Goal: Check status: Check status

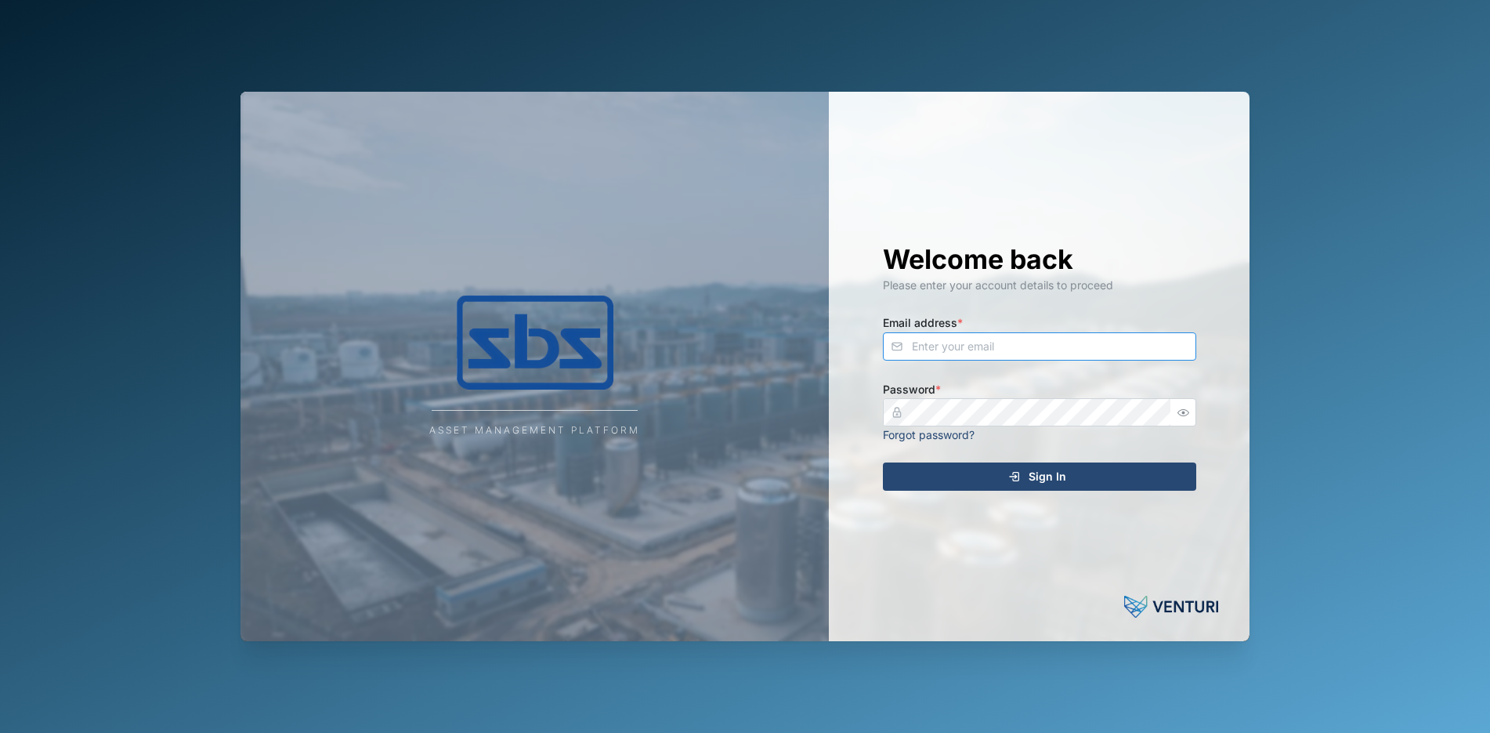
type input "[PERSON_NAME][EMAIL_ADDRESS][DOMAIN_NAME]"
click at [1042, 477] on span "Sign In" at bounding box center [1048, 476] width 38 height 27
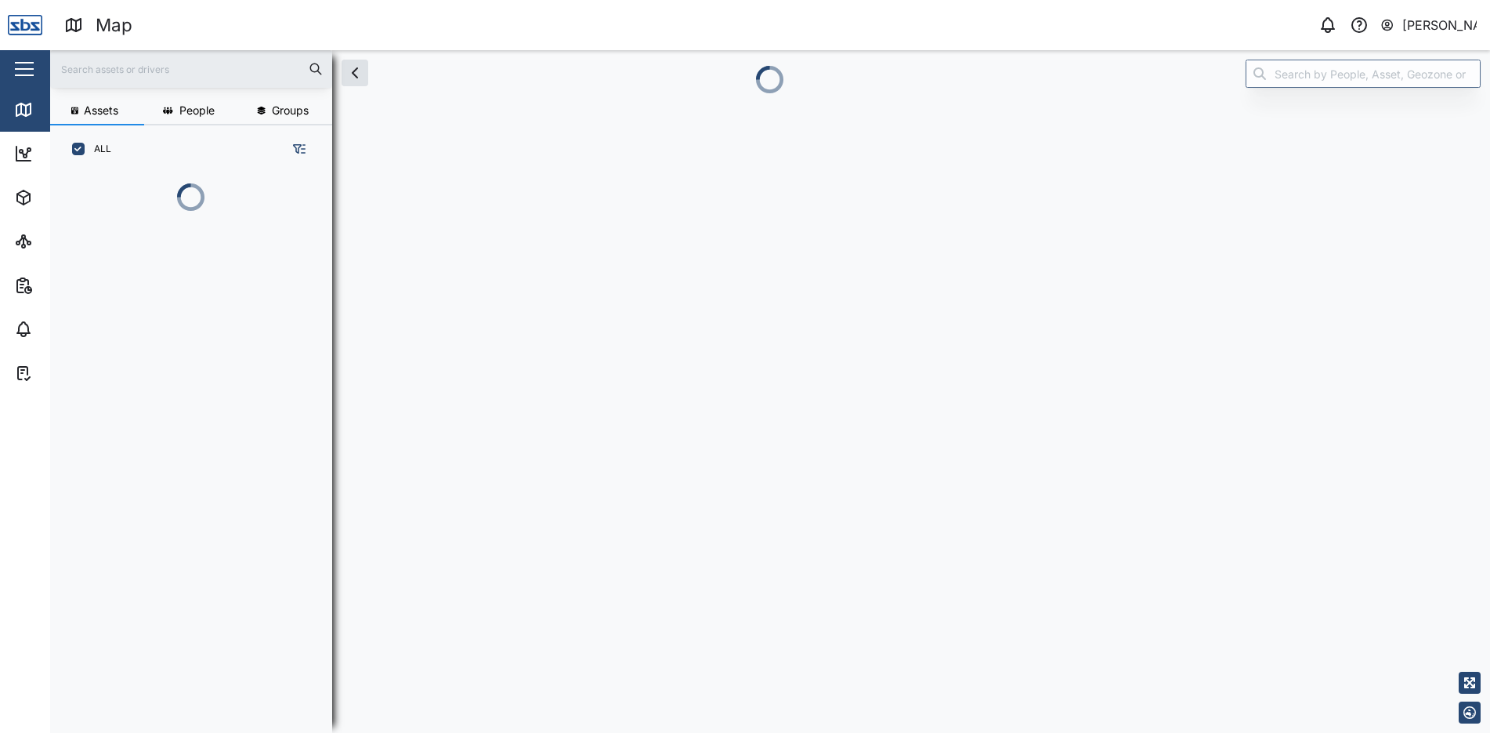
scroll to position [13, 13]
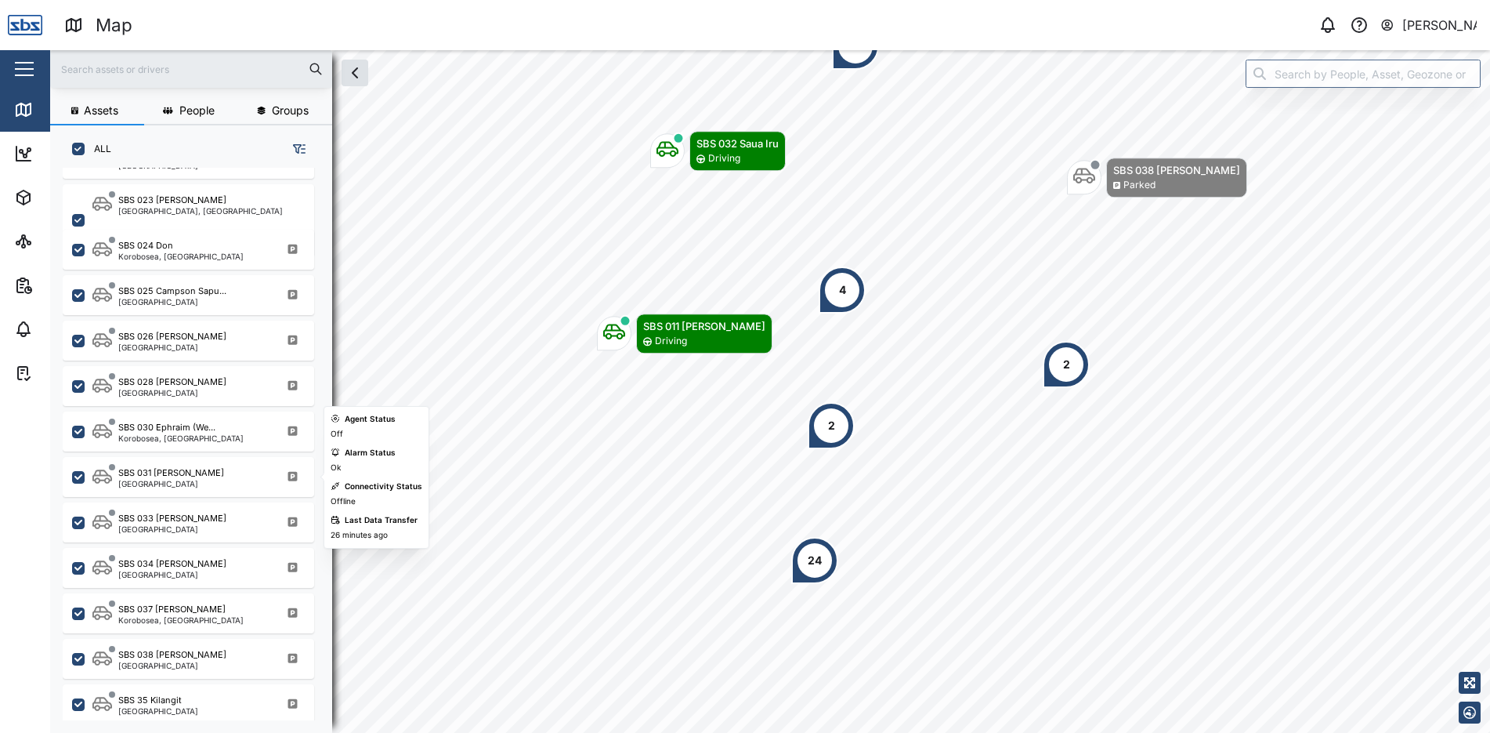
scroll to position [1538, 0]
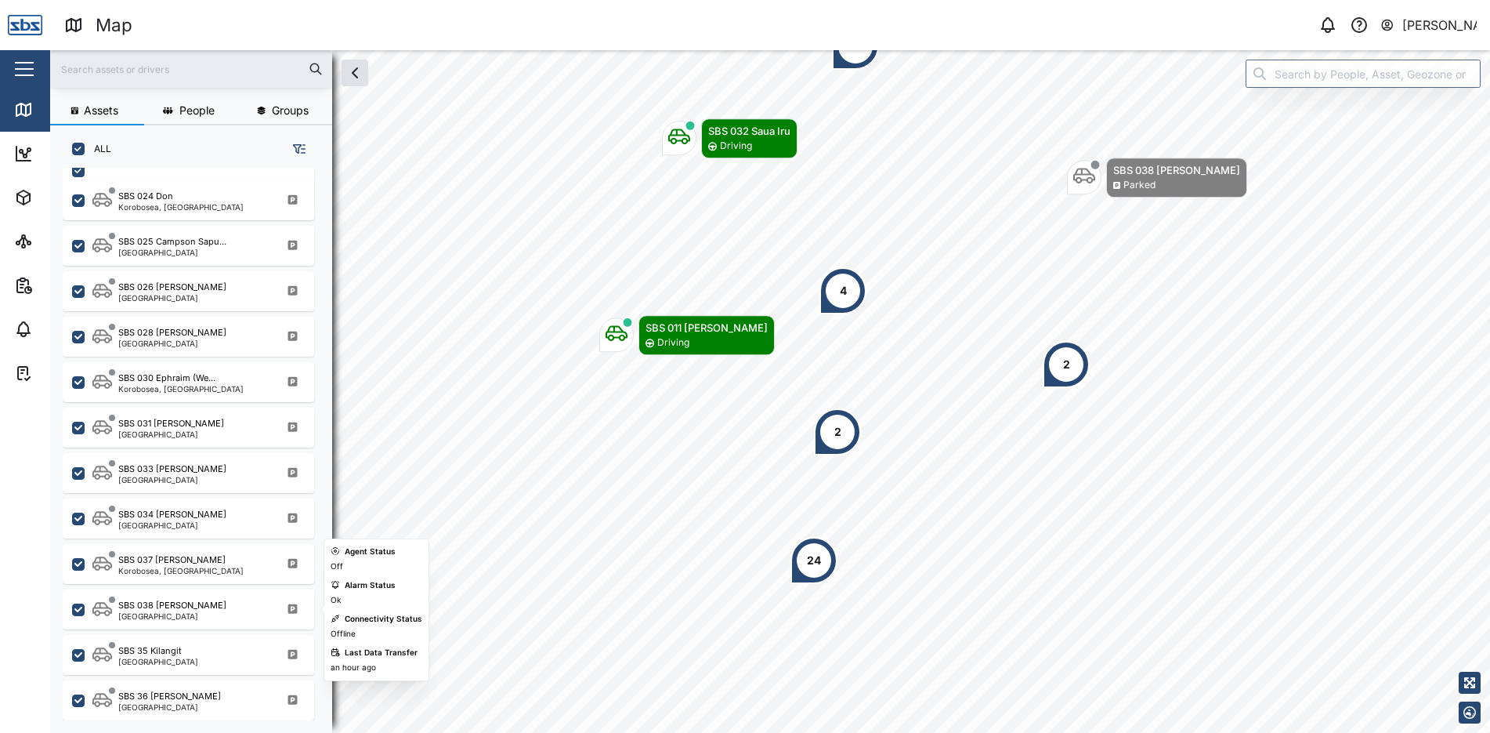
click at [221, 595] on div "SBS 038 [PERSON_NAME] [GEOGRAPHIC_DATA]" at bounding box center [189, 609] width 252 height 40
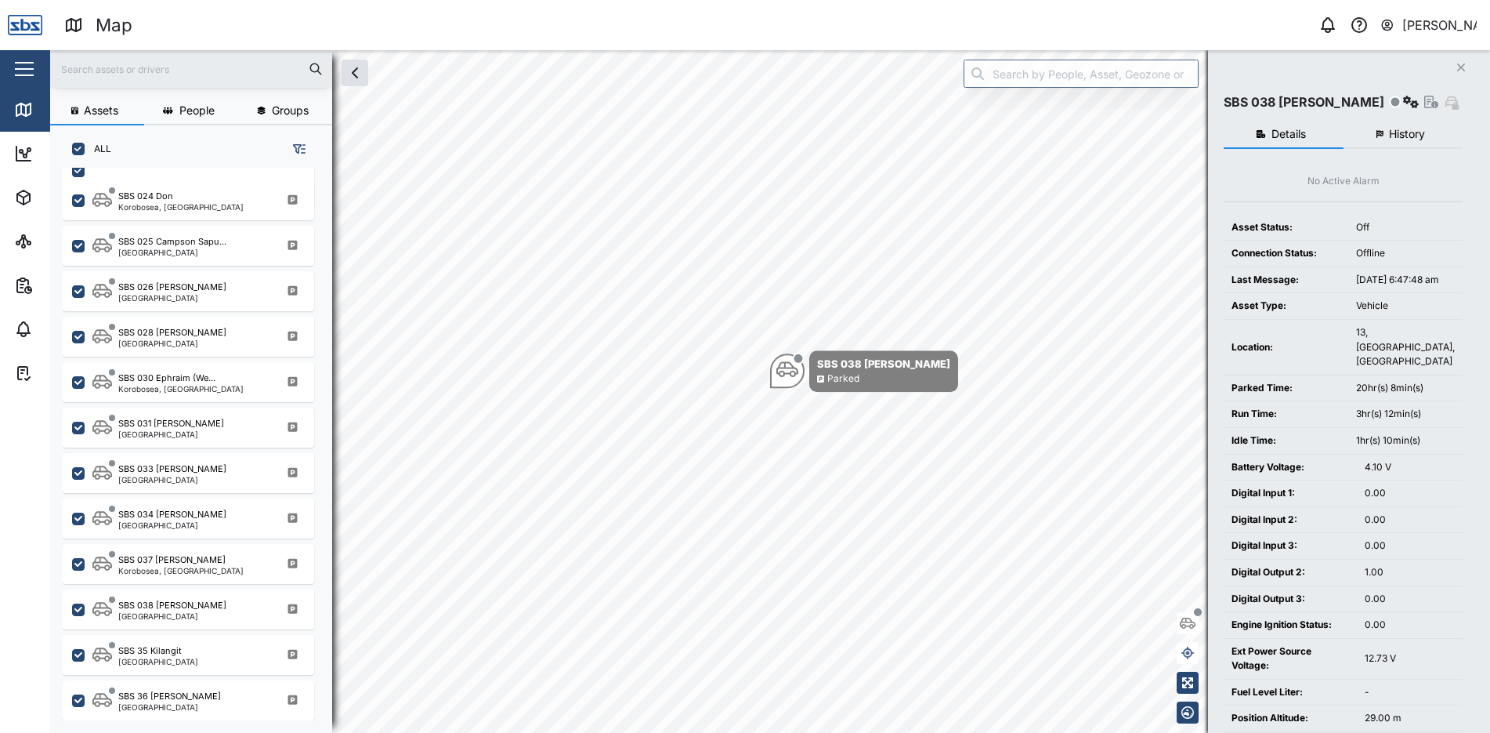
click at [1425, 130] on span "History" at bounding box center [1407, 134] width 36 height 11
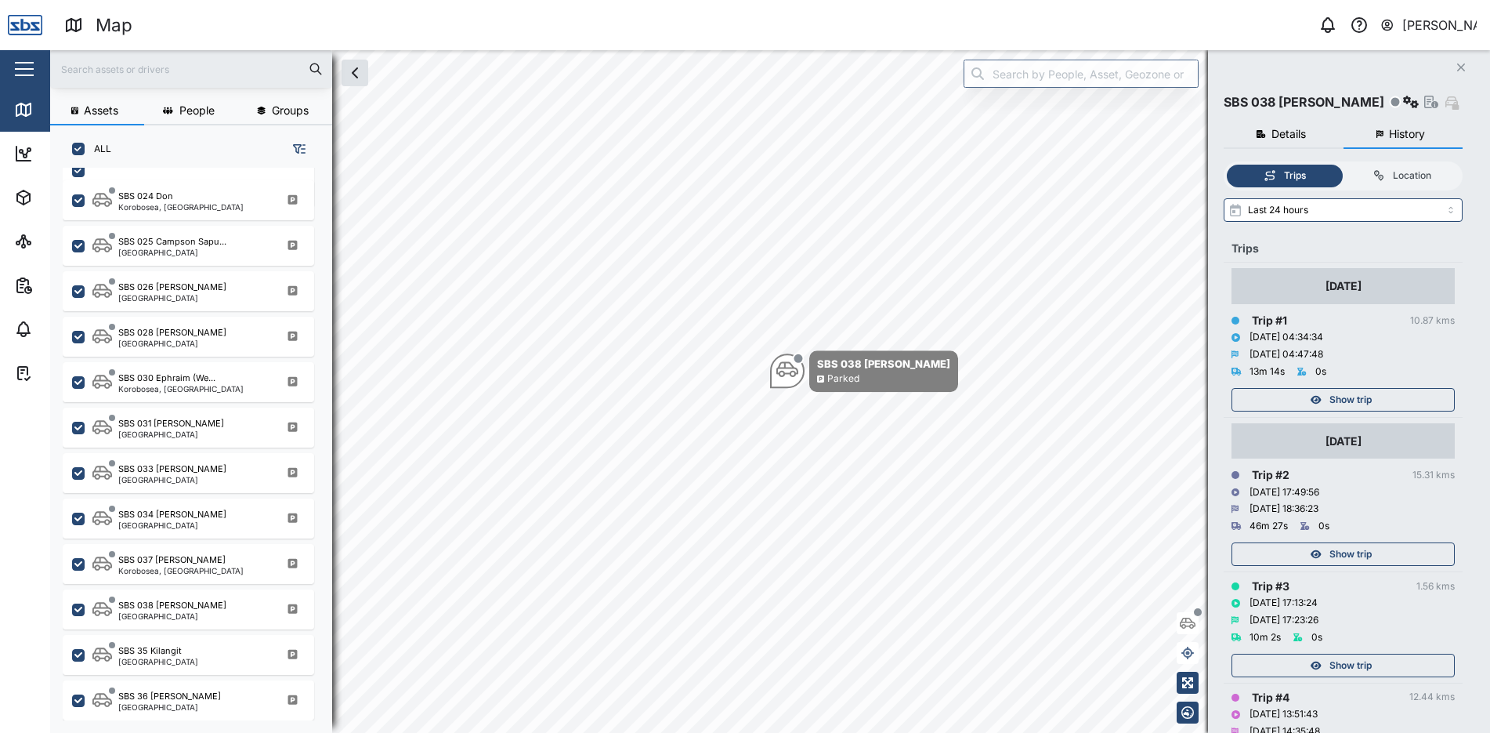
click at [1360, 394] on span "Show trip" at bounding box center [1351, 400] width 42 height 22
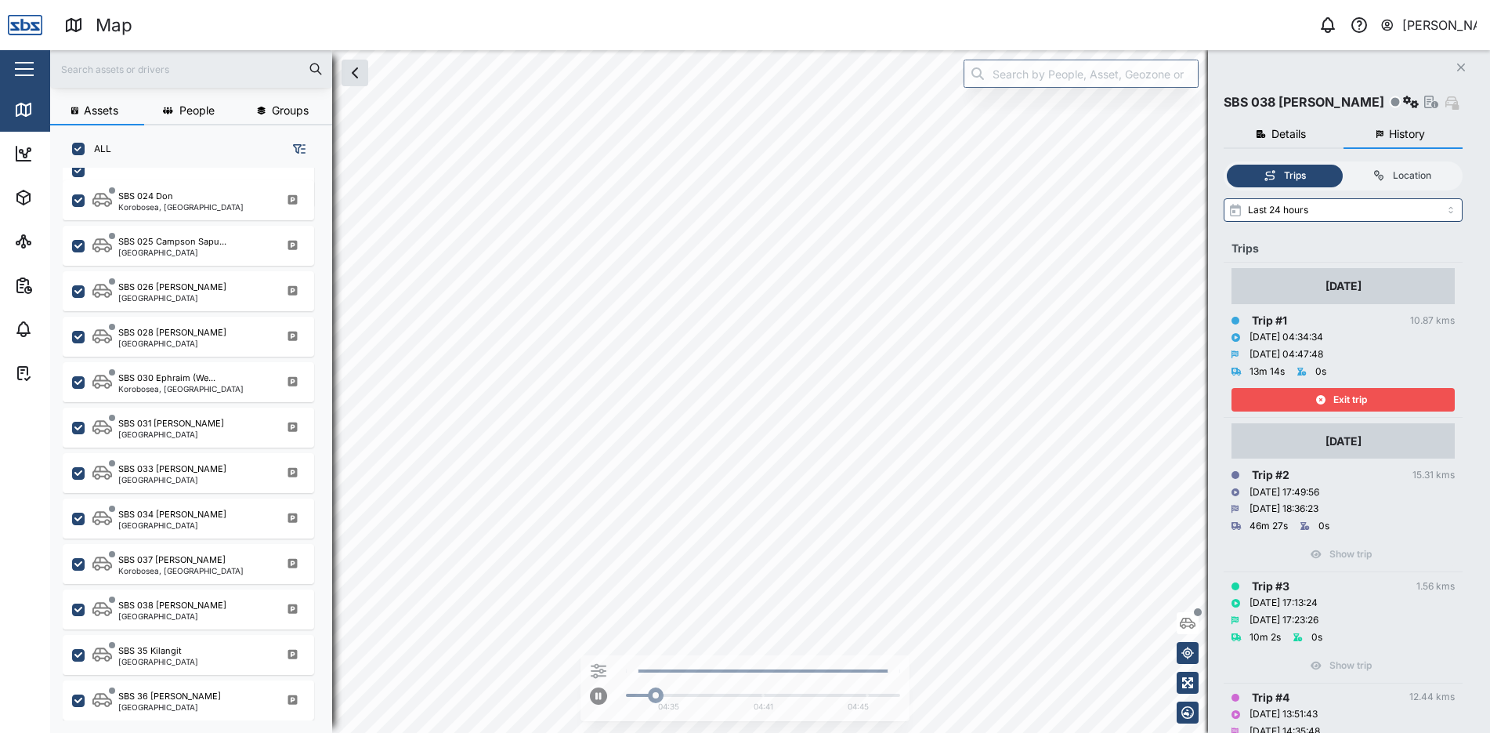
click at [1360, 394] on span "Exit trip" at bounding box center [1351, 400] width 34 height 22
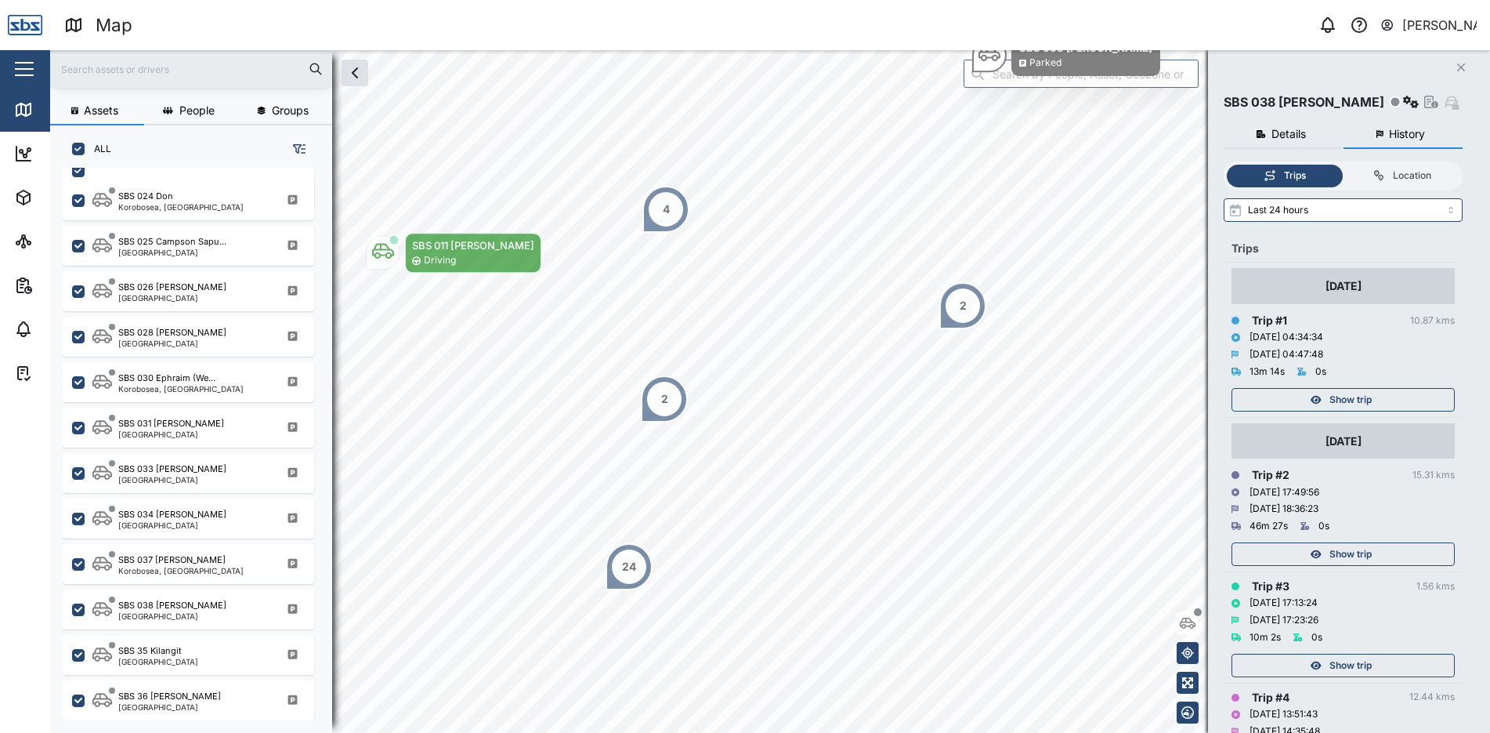
click at [1461, 67] on icon "button" at bounding box center [1462, 67] width 8 height 8
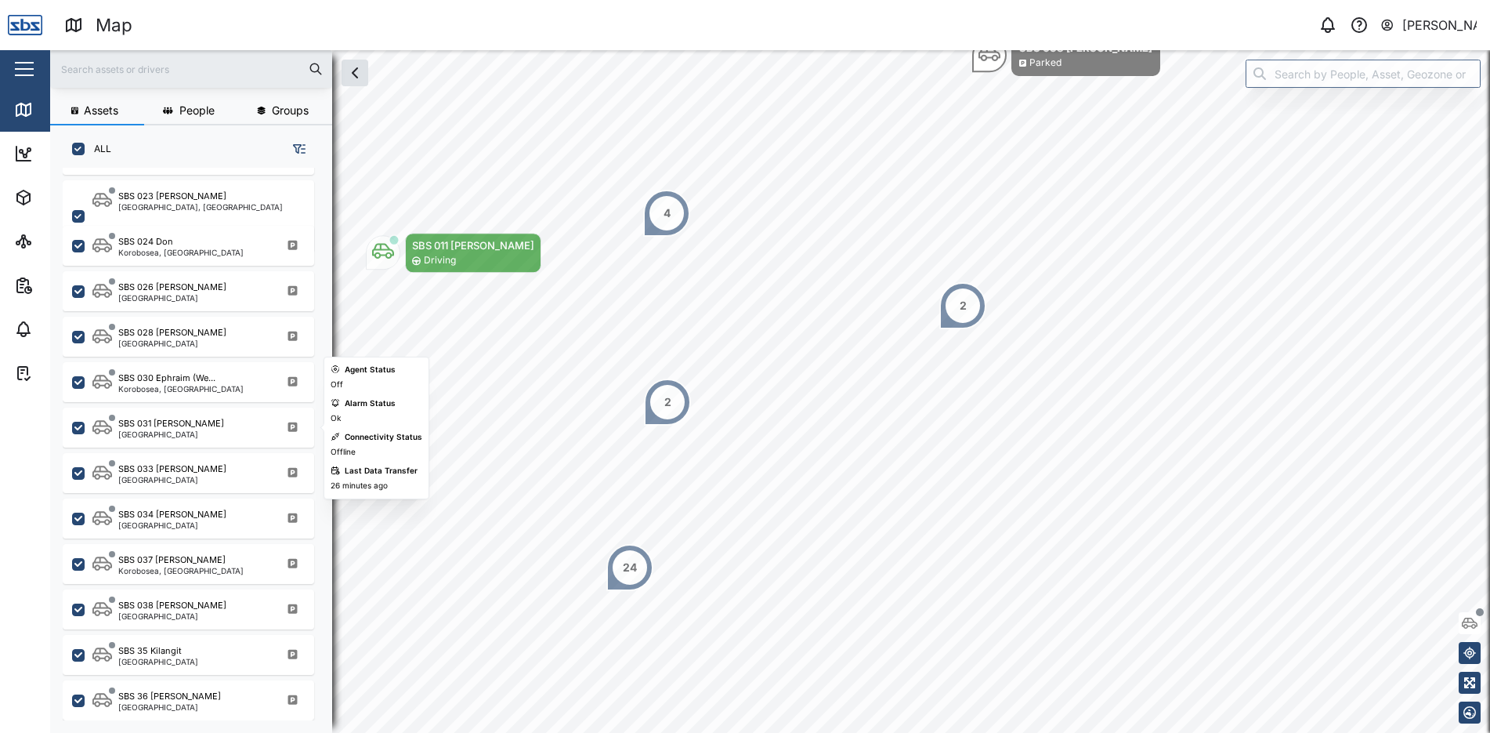
click at [162, 421] on div "SBS 031 [PERSON_NAME]" at bounding box center [171, 423] width 106 height 13
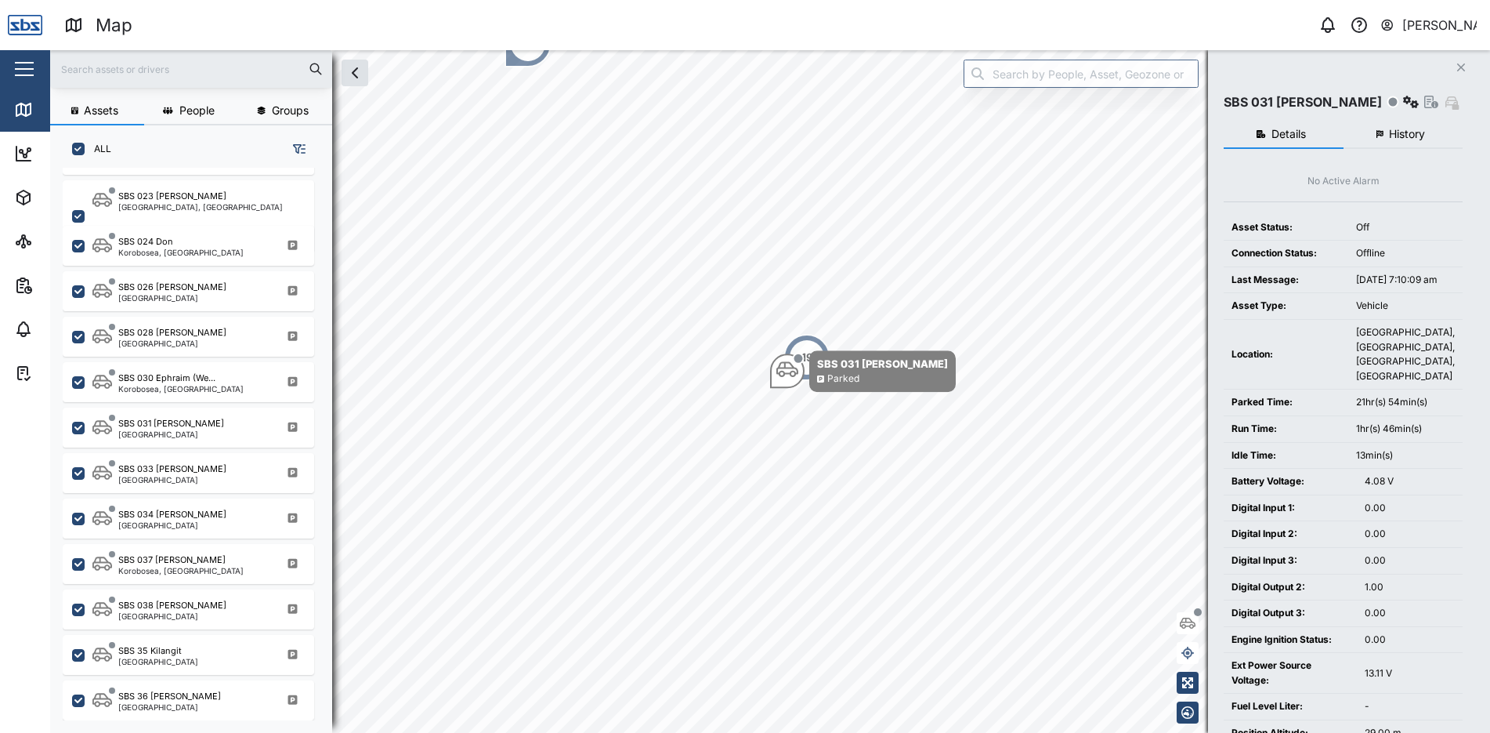
click at [1400, 141] on button "History" at bounding box center [1404, 135] width 120 height 28
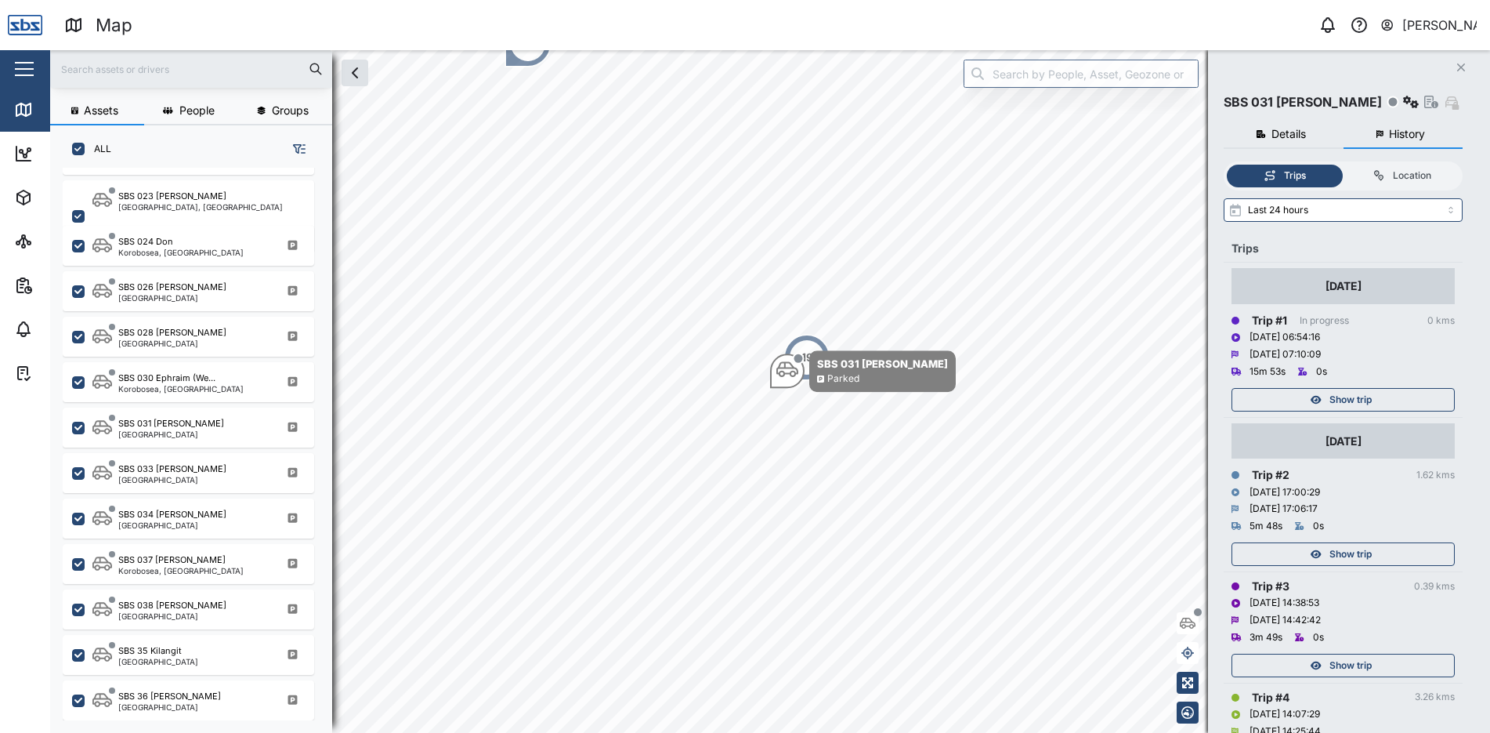
scroll to position [78, 0]
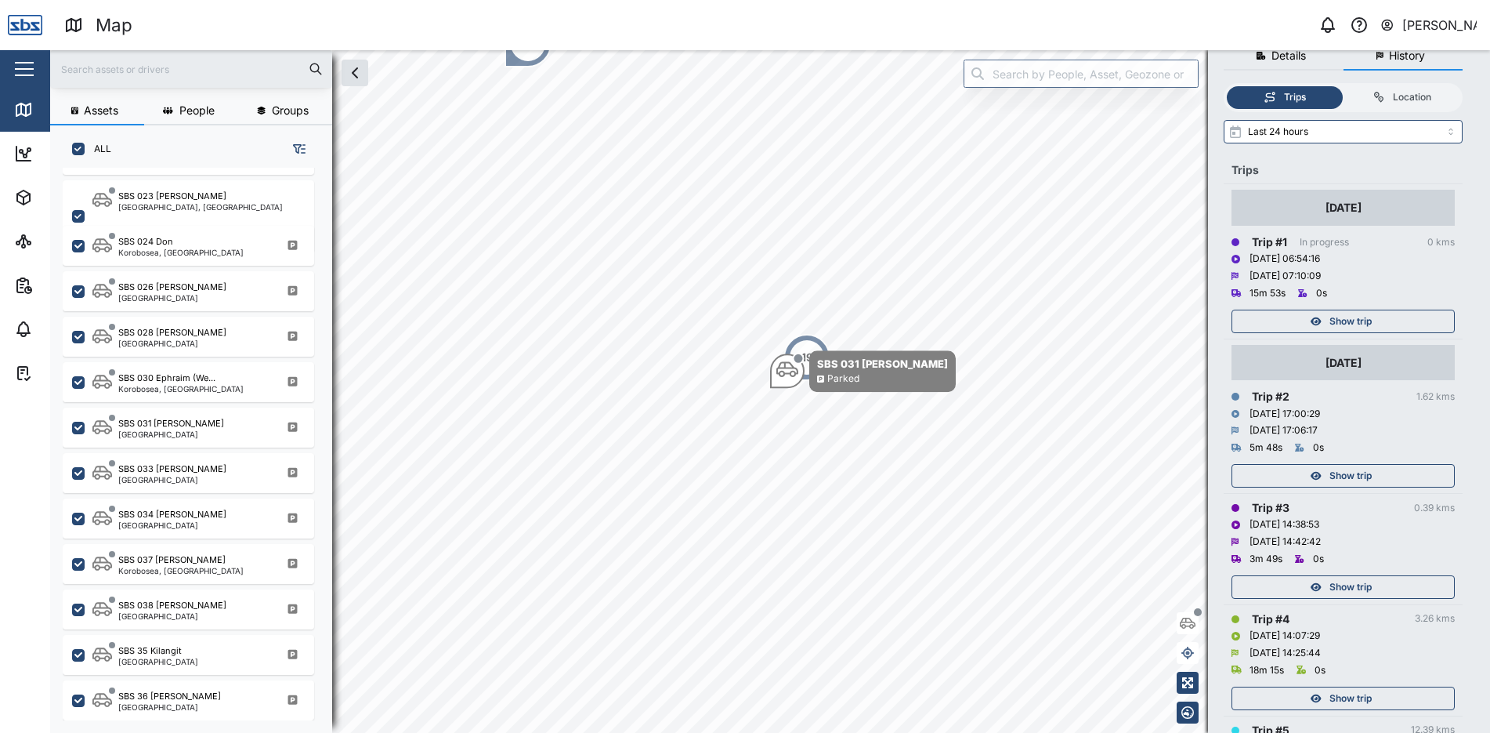
click at [1354, 587] on span "Show trip" at bounding box center [1351, 587] width 42 height 22
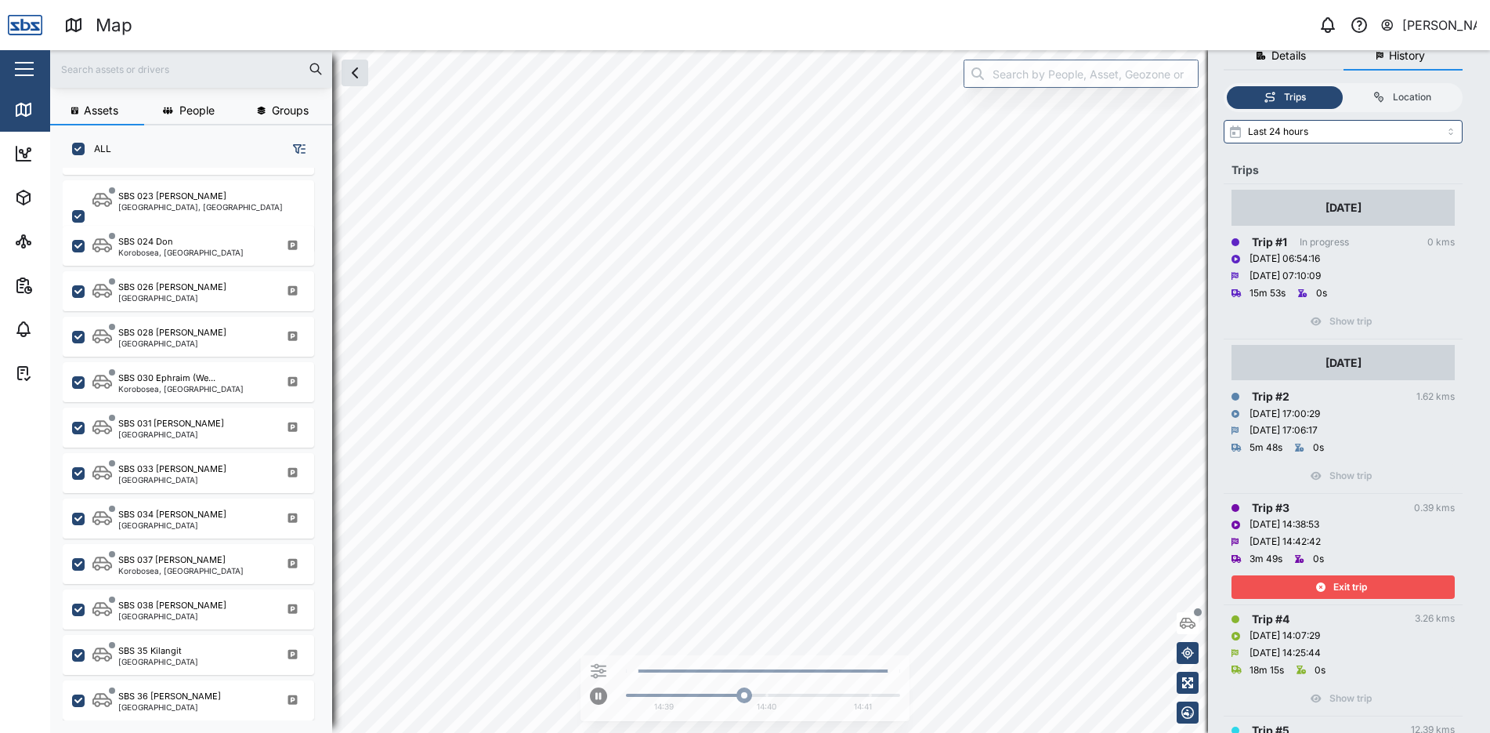
click at [1354, 586] on span "Exit trip" at bounding box center [1351, 587] width 34 height 22
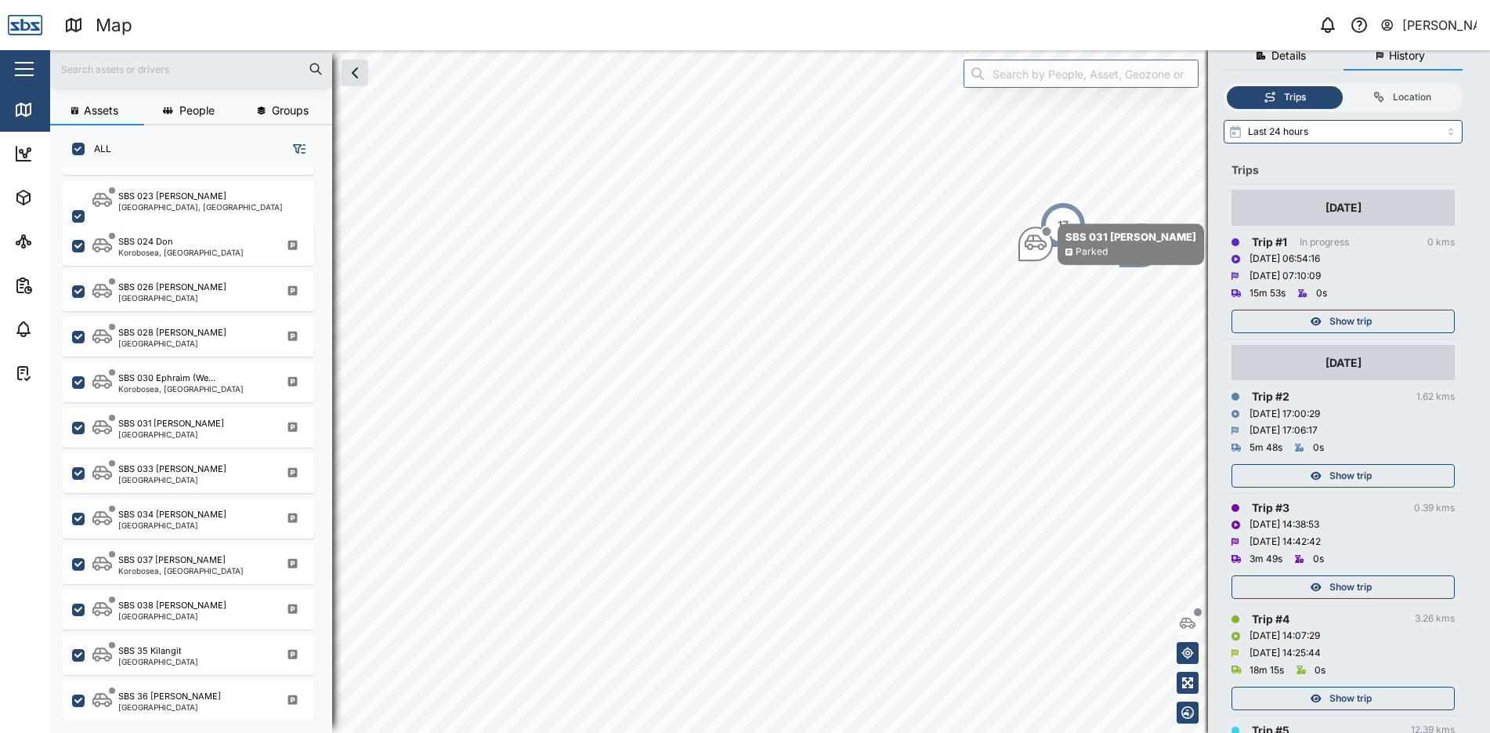
click at [1360, 474] on span "Show trip" at bounding box center [1351, 476] width 42 height 22
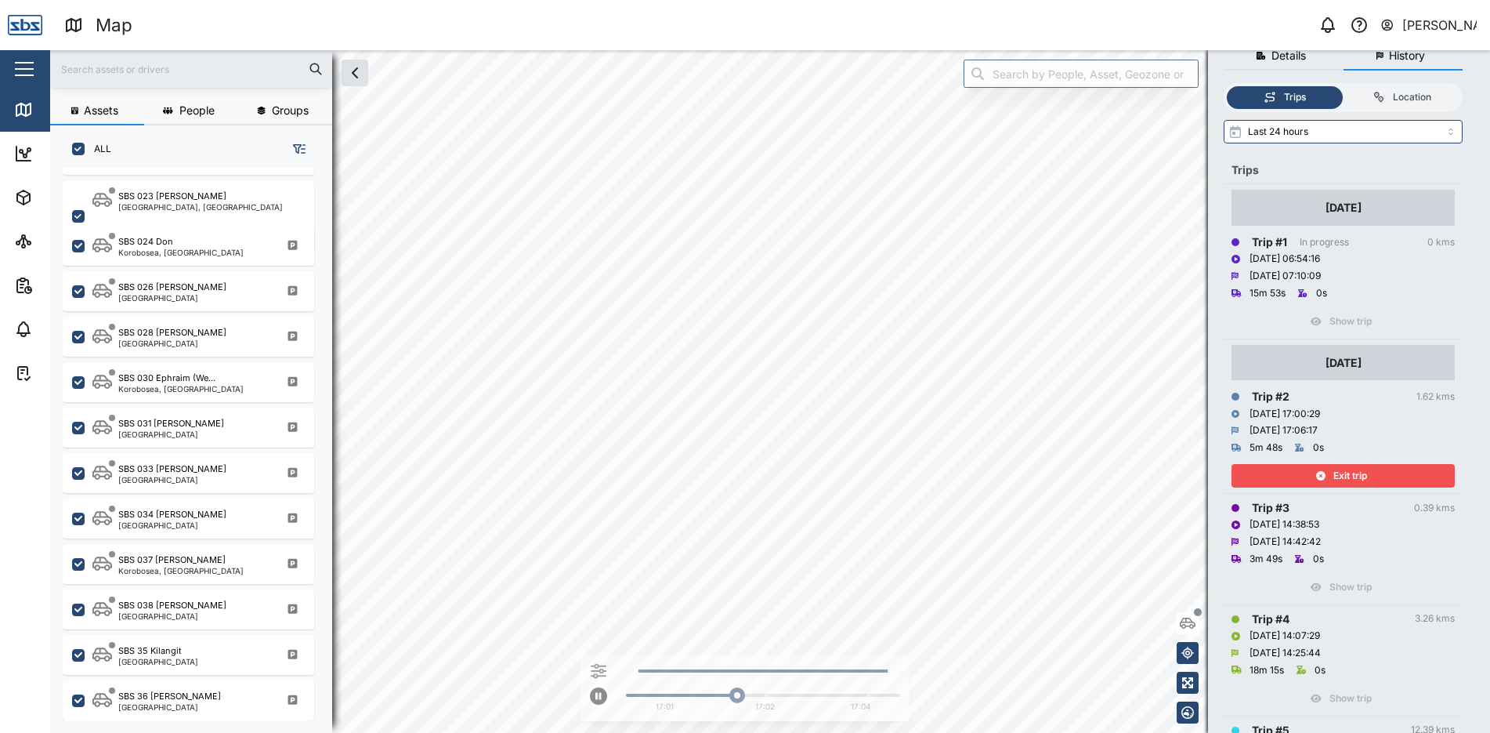
click at [1360, 474] on span "Exit trip" at bounding box center [1351, 476] width 34 height 22
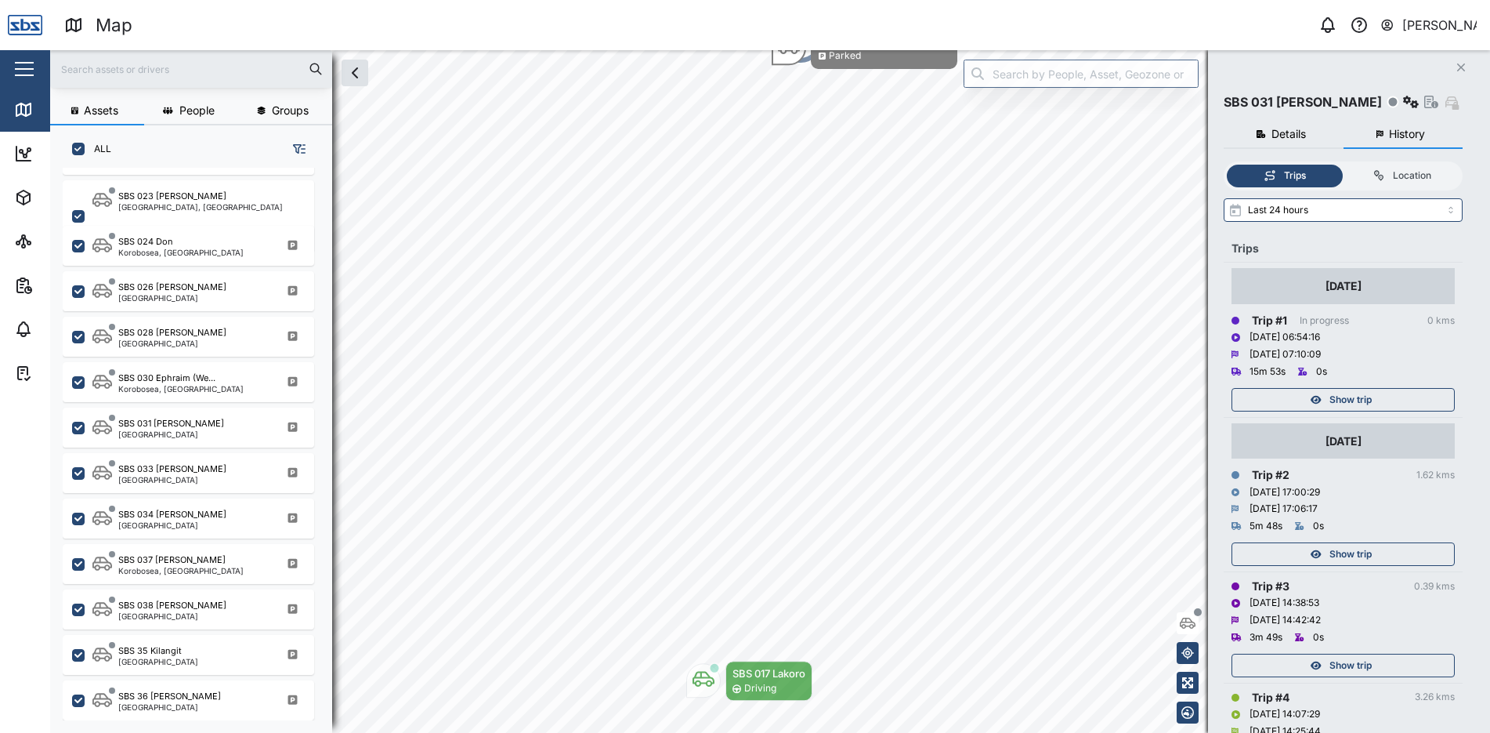
click at [1461, 67] on icon "button" at bounding box center [1462, 67] width 8 height 8
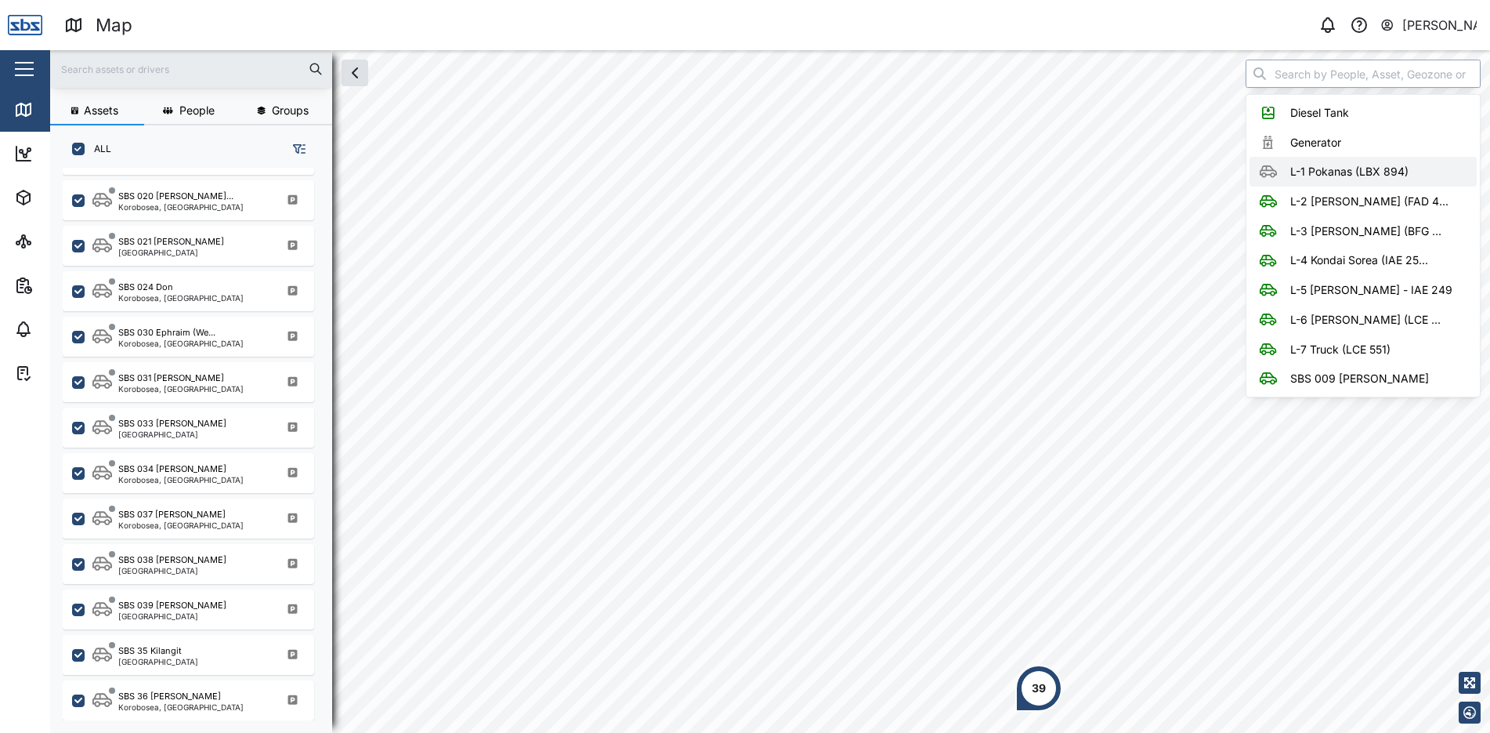
click at [1128, 330] on div "Assets People Groups ALL SBS 013 Truck Maro Port Moresby SBS 015 Ovia Port More…" at bounding box center [770, 391] width 1440 height 683
